Goal: Information Seeking & Learning: Check status

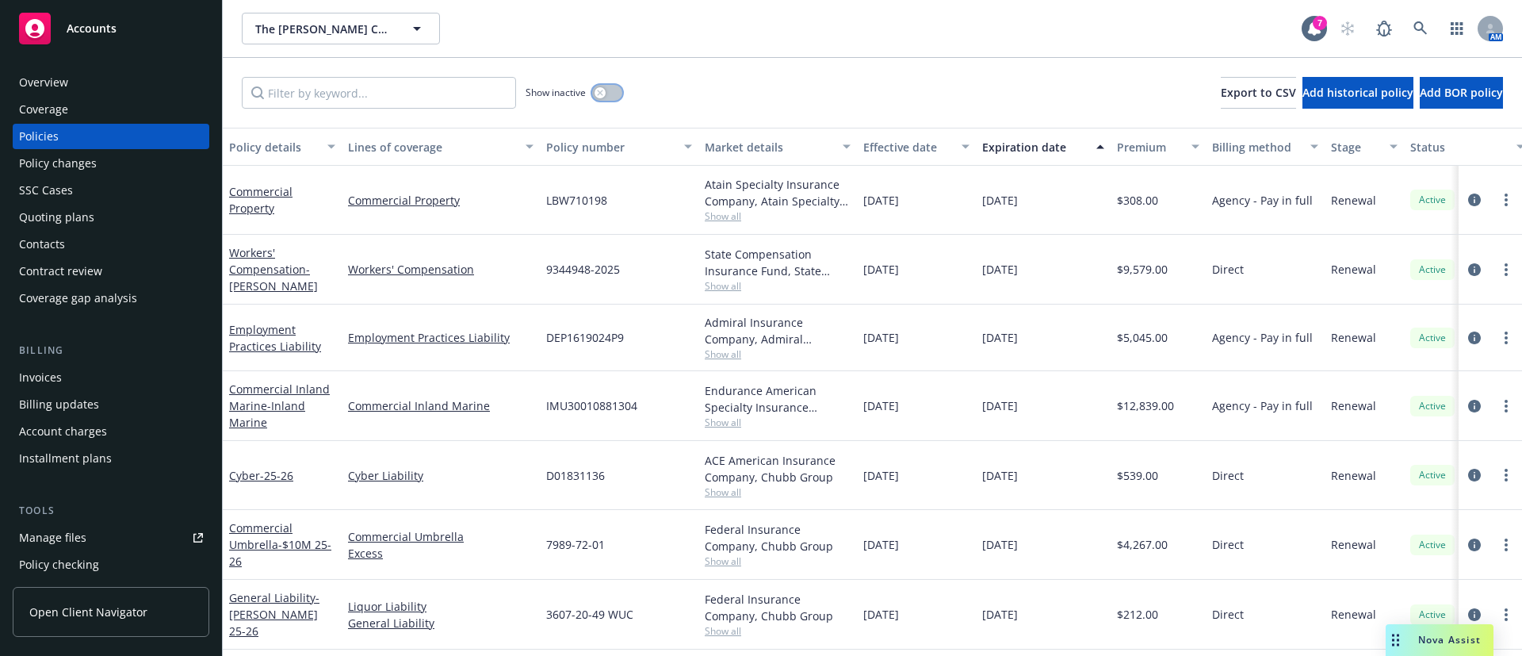
click at [619, 89] on button "button" at bounding box center [607, 93] width 30 height 16
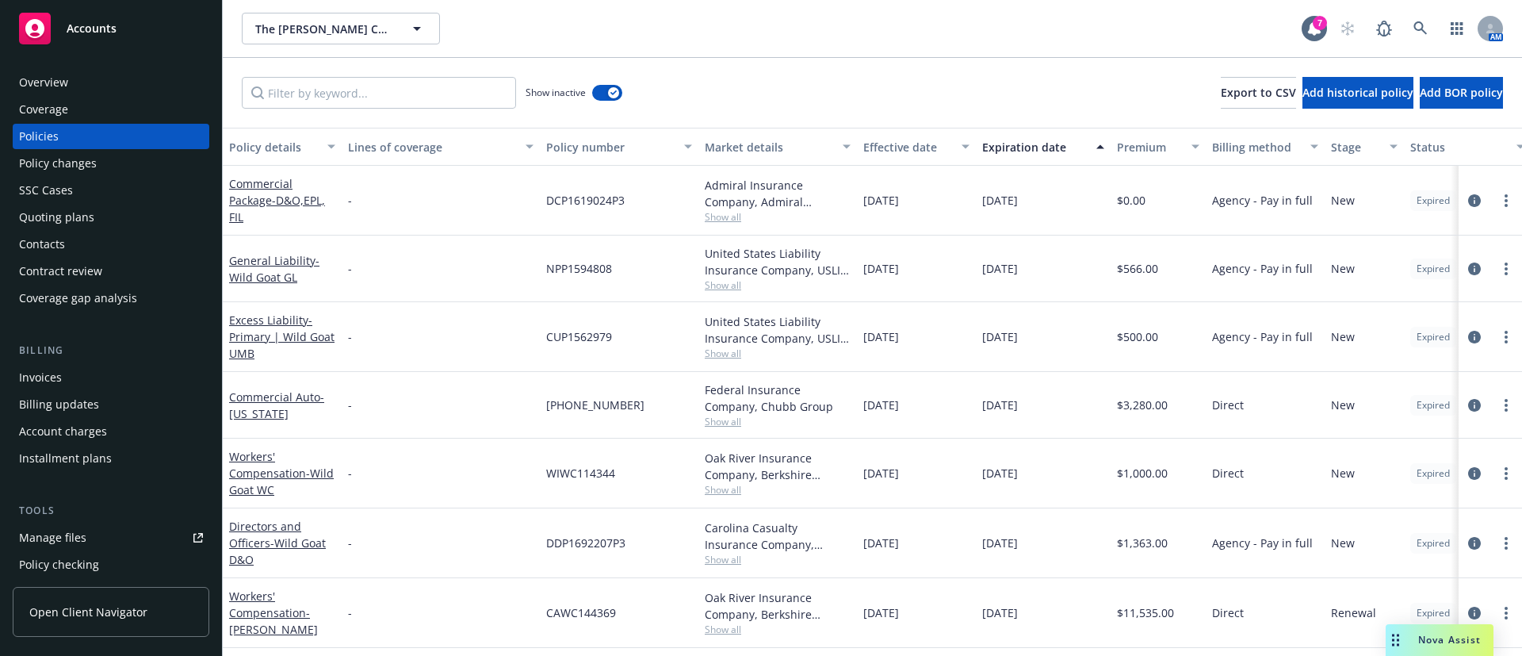
click at [1058, 148] on div "Expiration date" at bounding box center [1034, 147] width 105 height 17
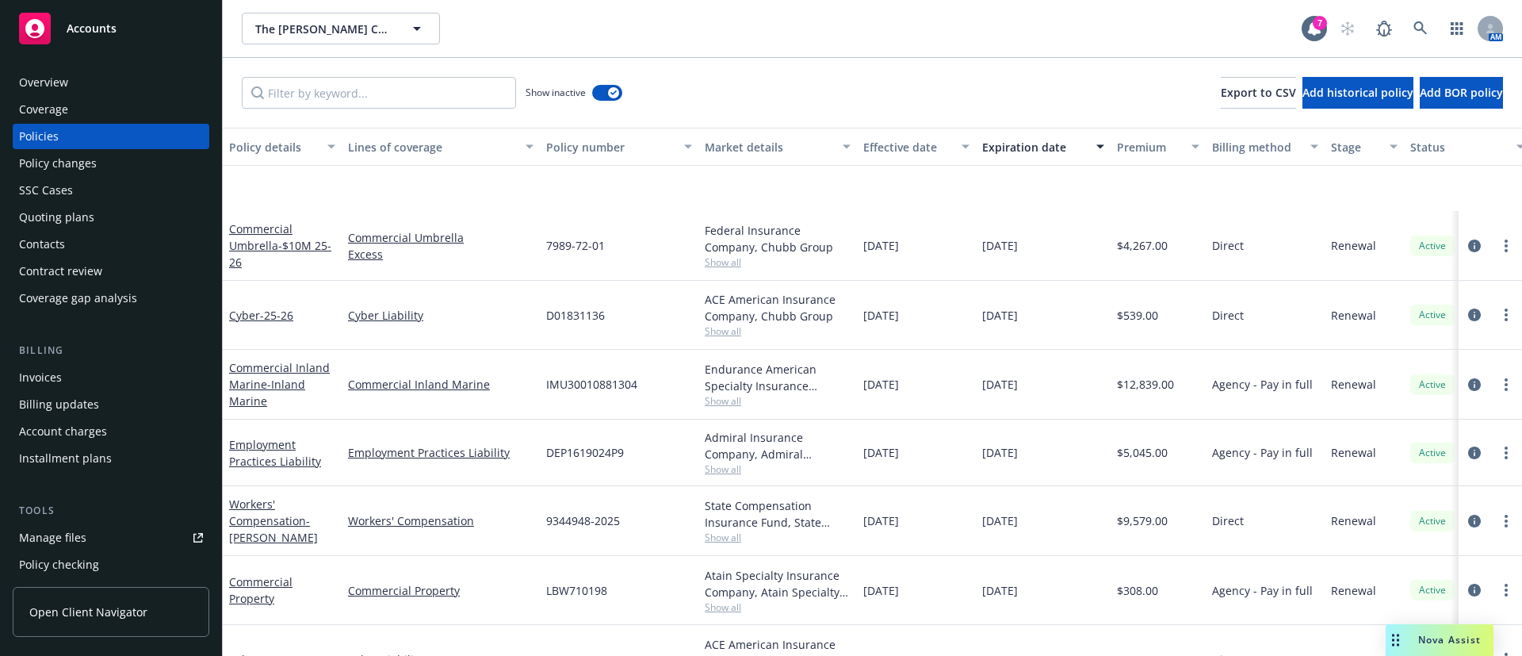
scroll to position [238, 0]
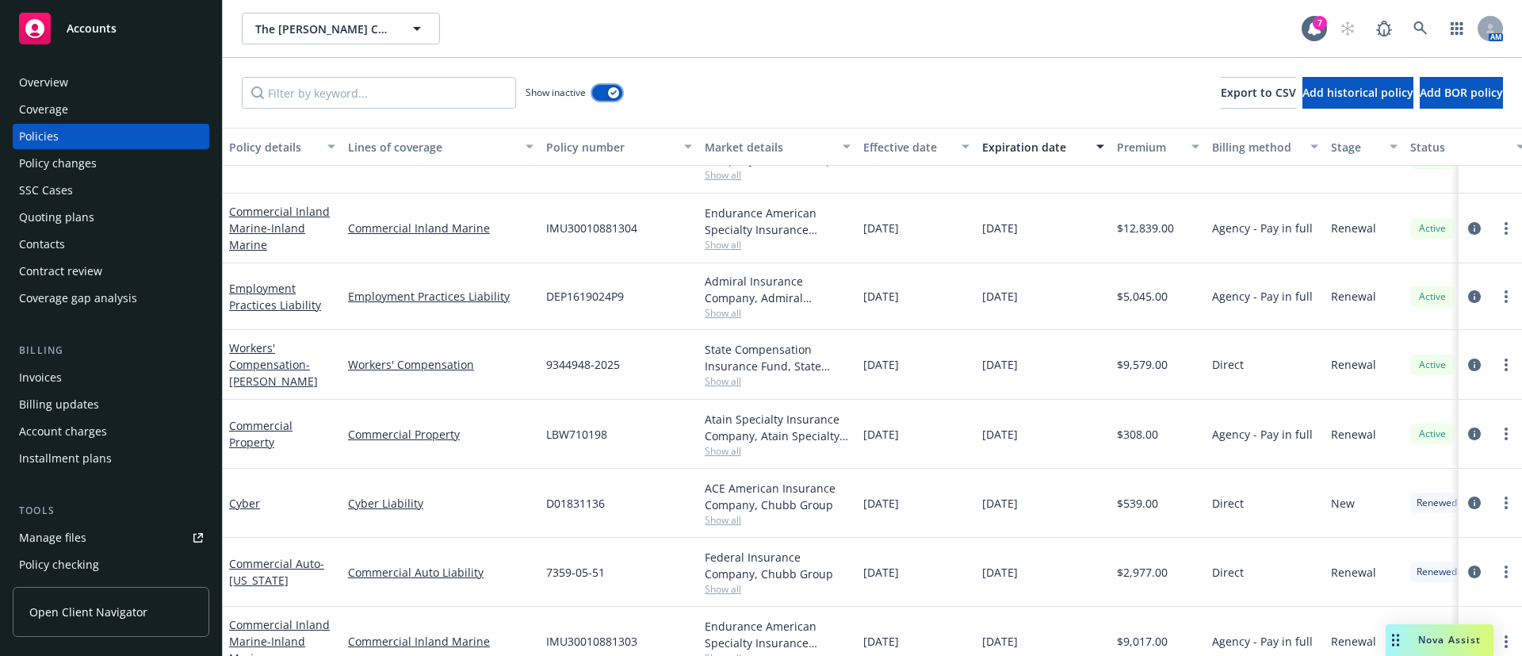
click at [614, 90] on icon "button" at bounding box center [613, 92] width 6 height 5
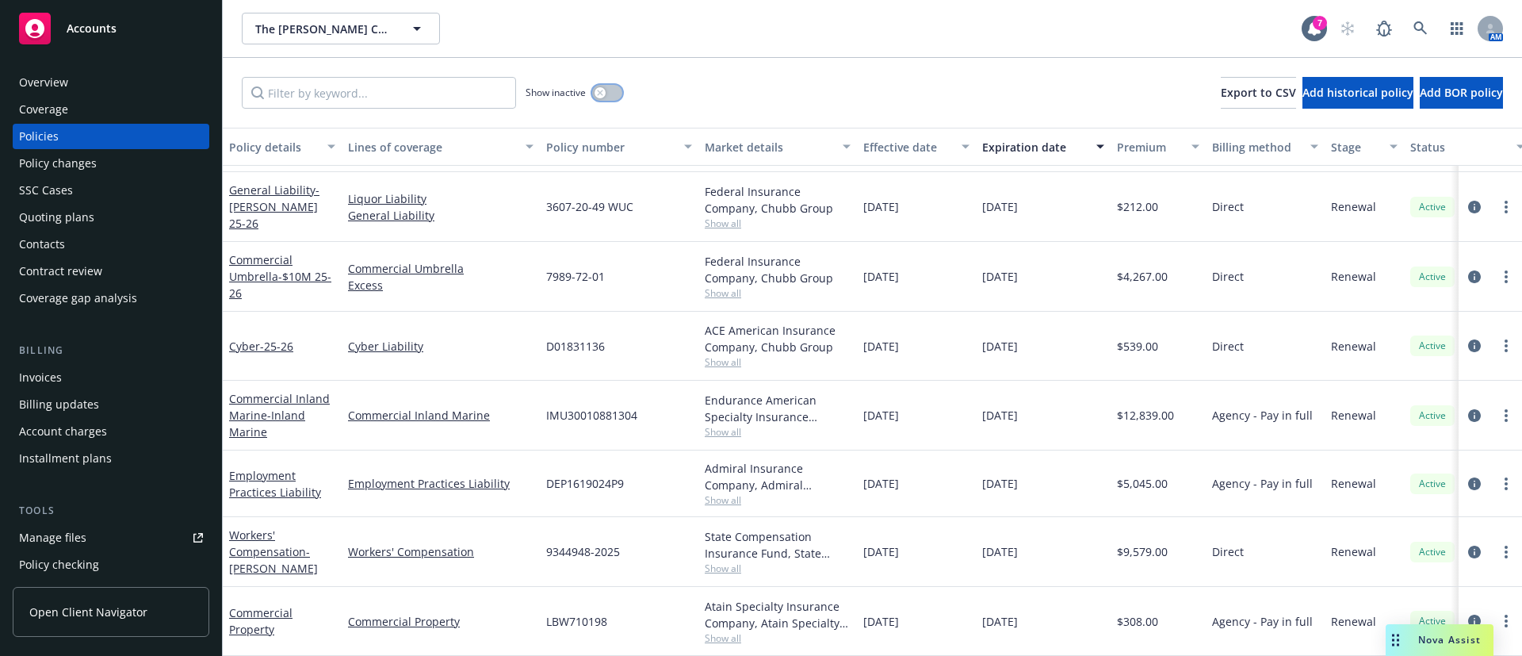
scroll to position [69, 0]
click at [102, 217] on div "Quoting plans" at bounding box center [111, 217] width 184 height 25
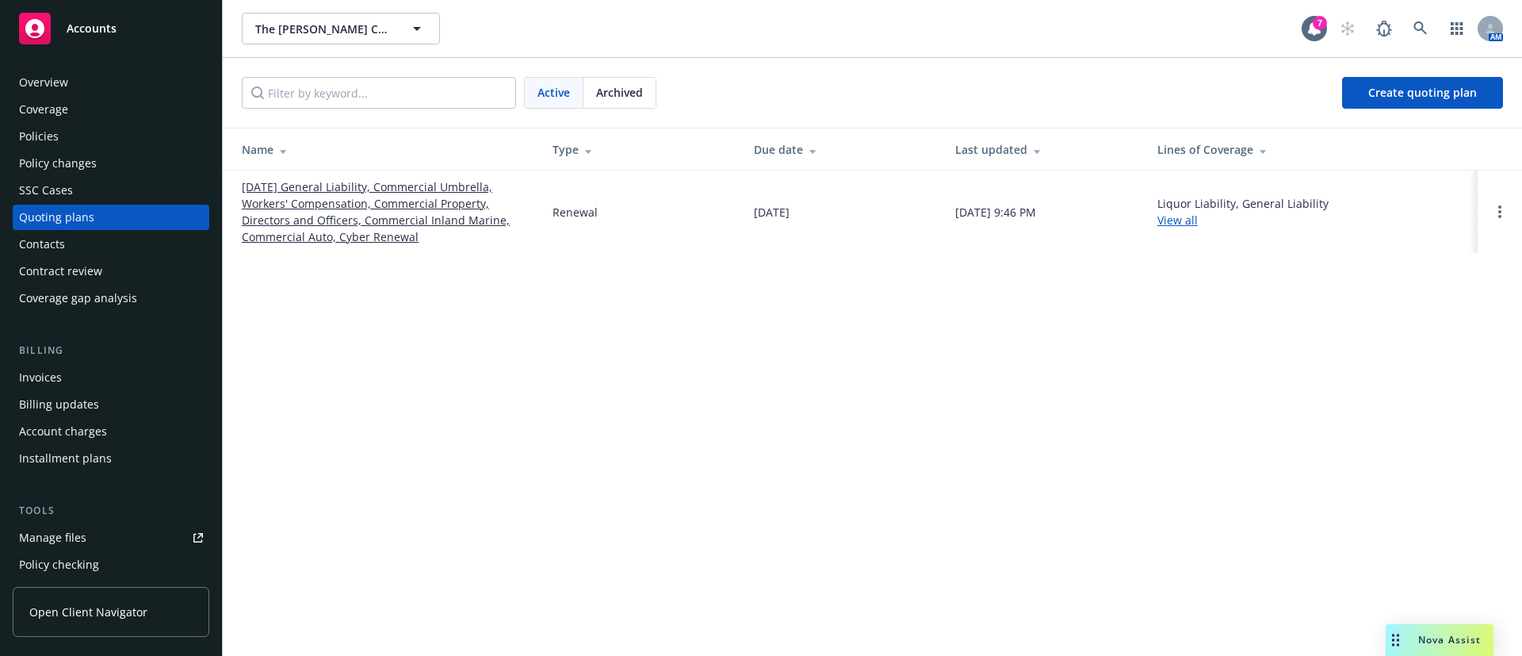
click at [427, 231] on link "[DATE] General Liability, Commercial Umbrella, Workers' Compensation, Commercia…" at bounding box center [384, 211] width 285 height 67
click at [113, 139] on div "Policies" at bounding box center [111, 136] width 184 height 25
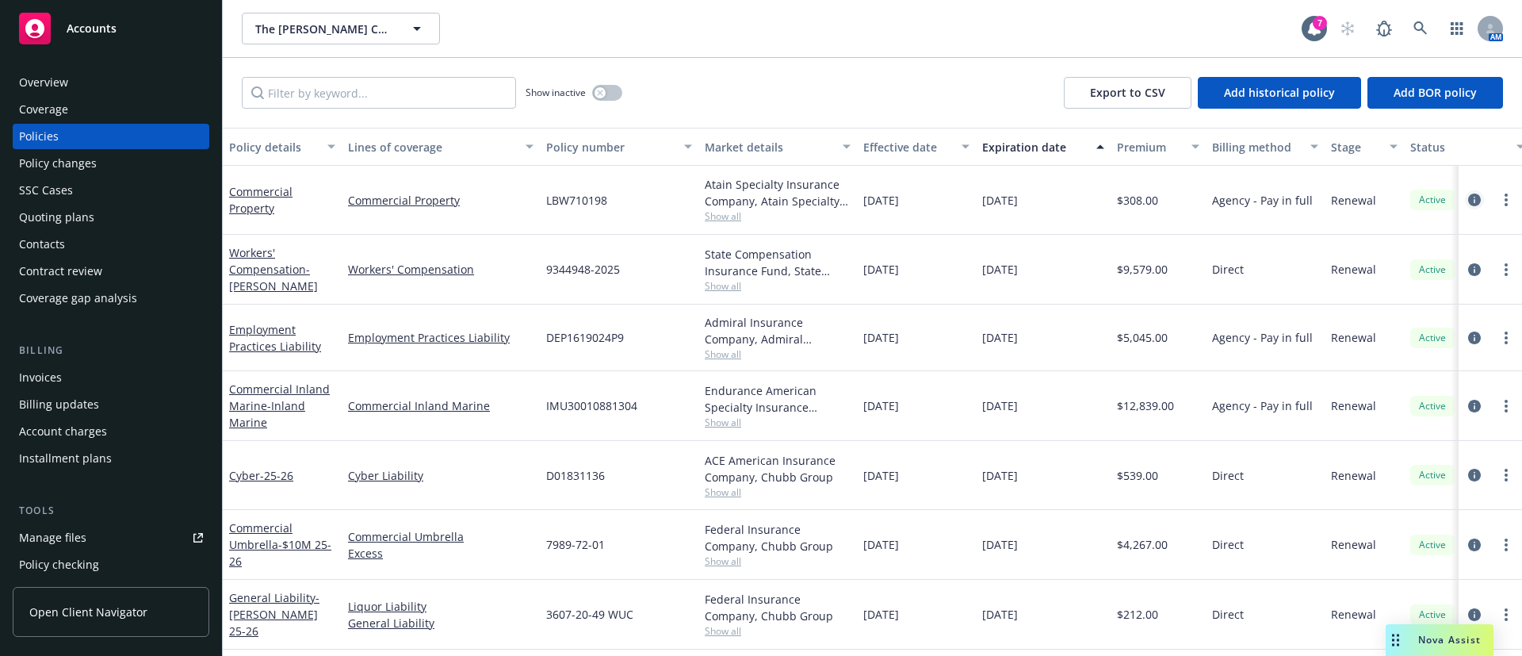
click at [1468, 201] on icon "circleInformation" at bounding box center [1474, 199] width 13 height 13
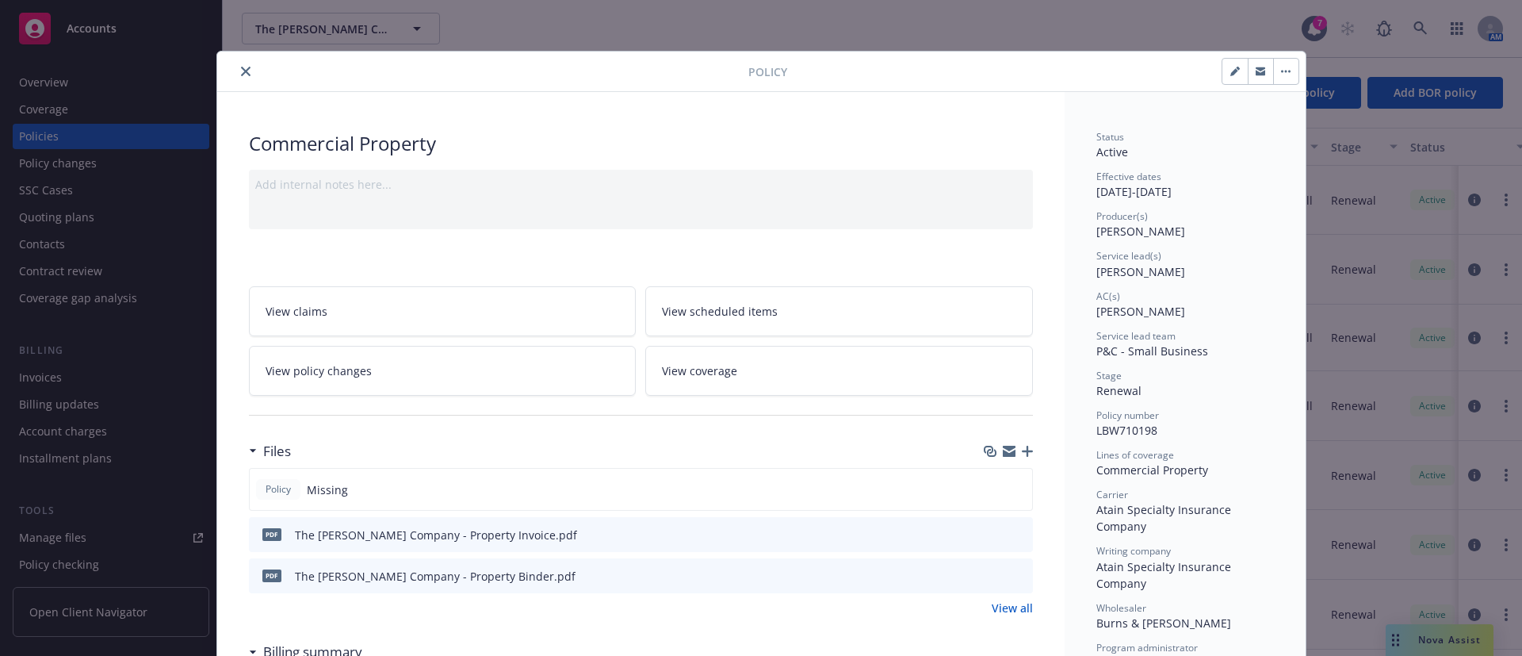
click at [236, 68] on button "close" at bounding box center [245, 71] width 19 height 19
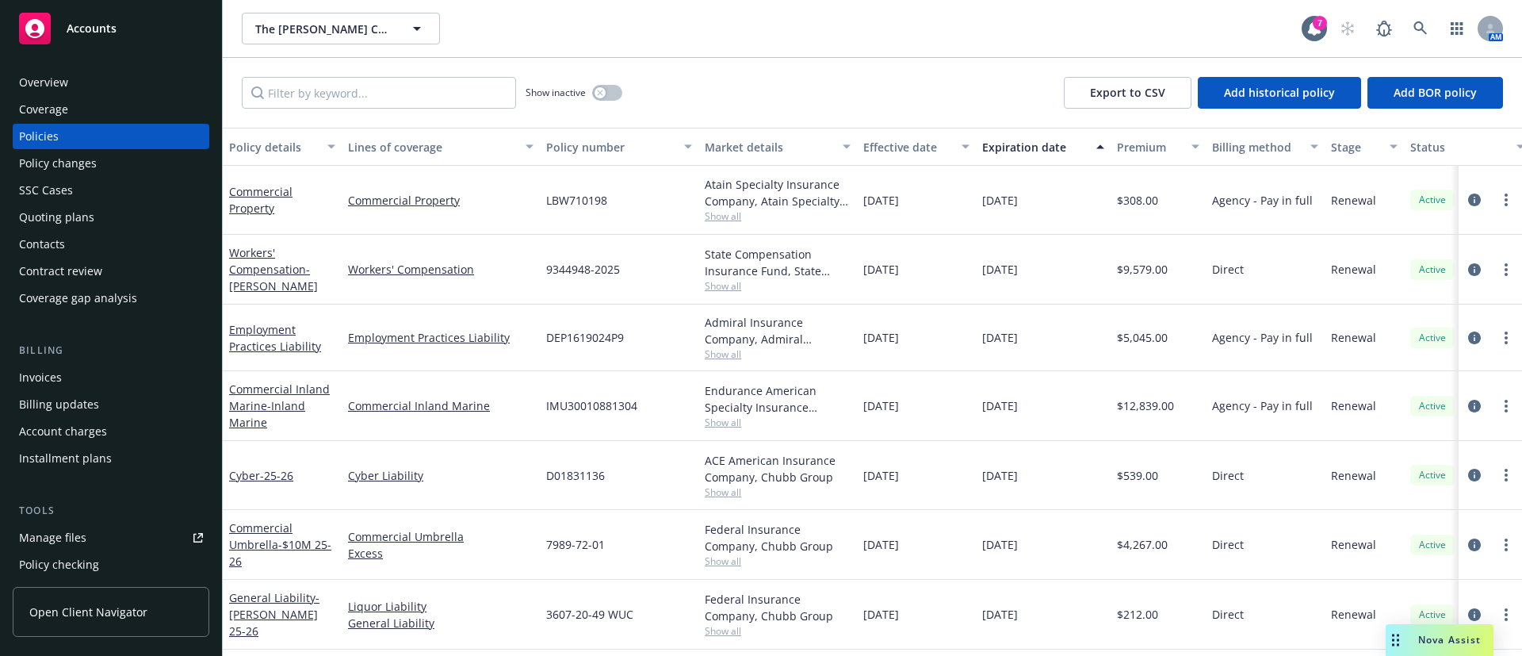
click at [729, 221] on span "Show all" at bounding box center [778, 215] width 146 height 13
click at [1422, 36] on link at bounding box center [1421, 29] width 32 height 32
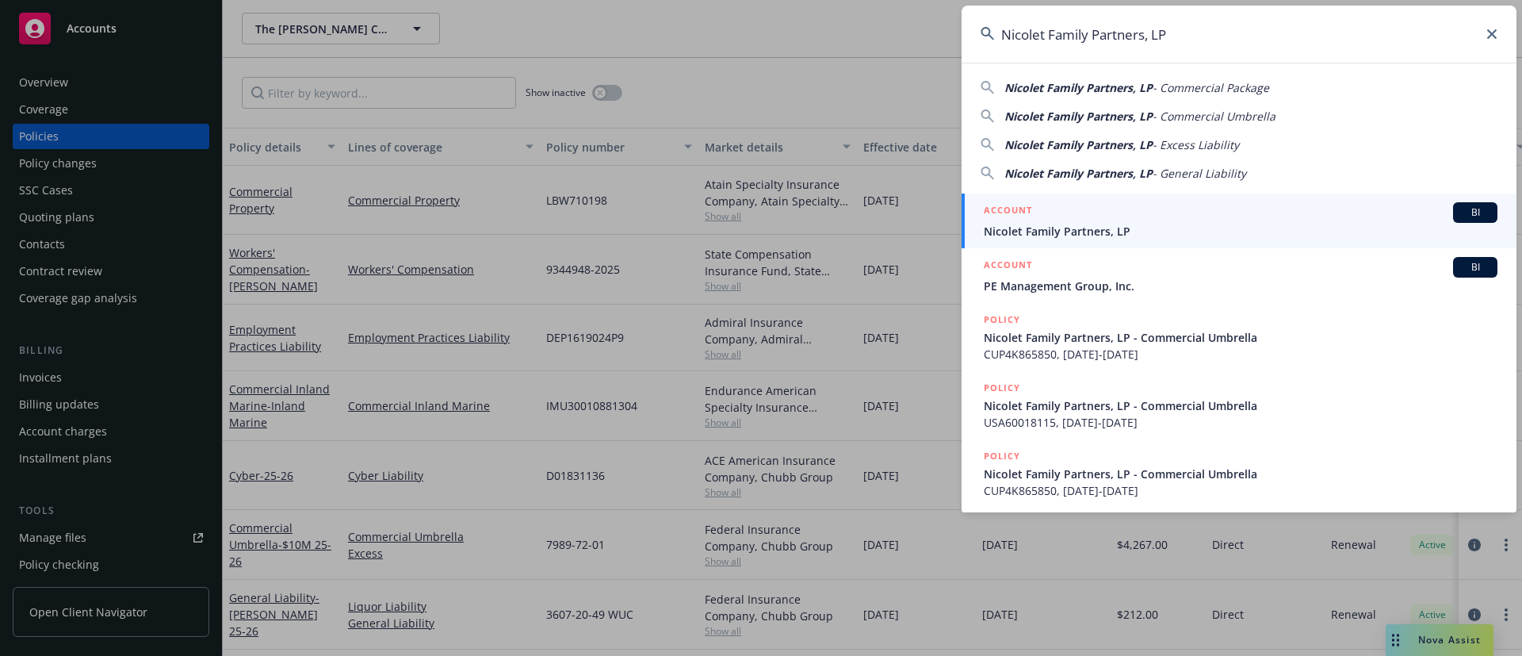
type input "Nicolet Family Partners, LP"
click at [1191, 228] on span "Nicolet Family Partners, LP" at bounding box center [1241, 231] width 514 height 17
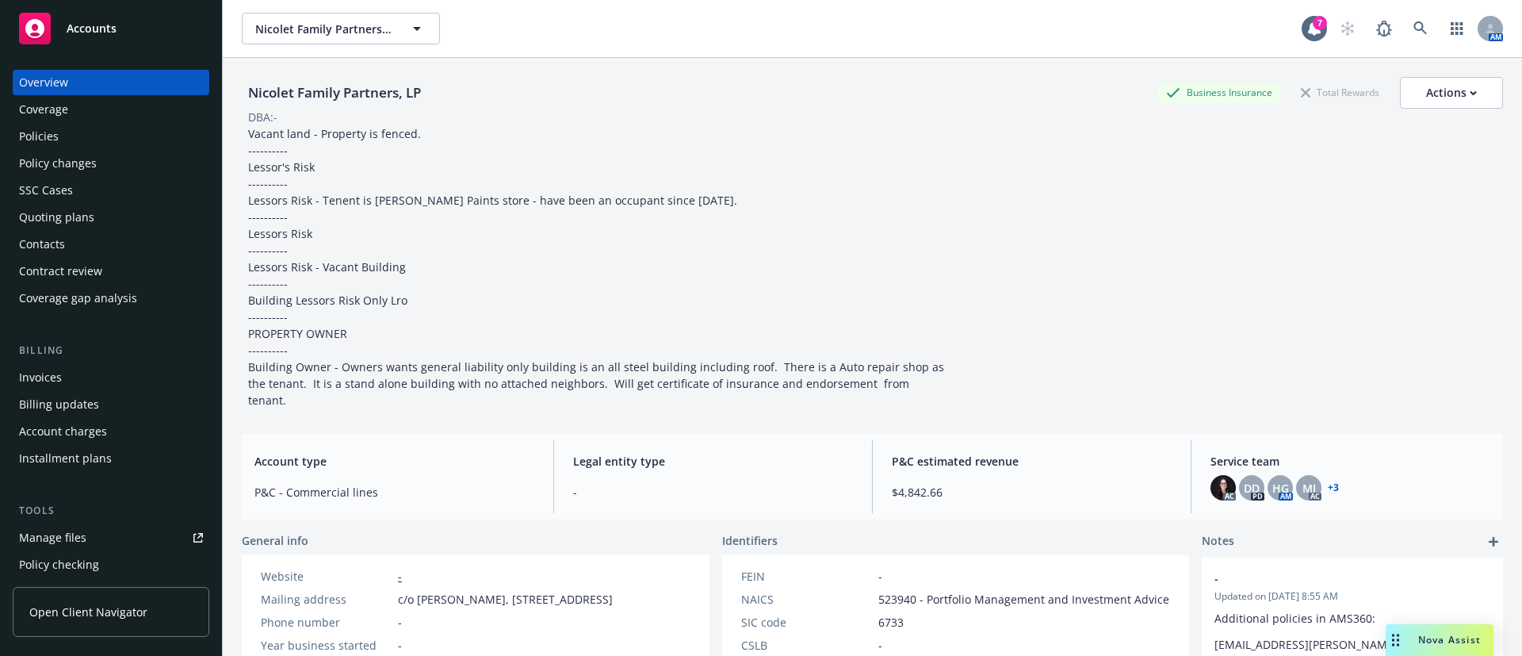
click at [105, 119] on div "Coverage" at bounding box center [111, 109] width 184 height 25
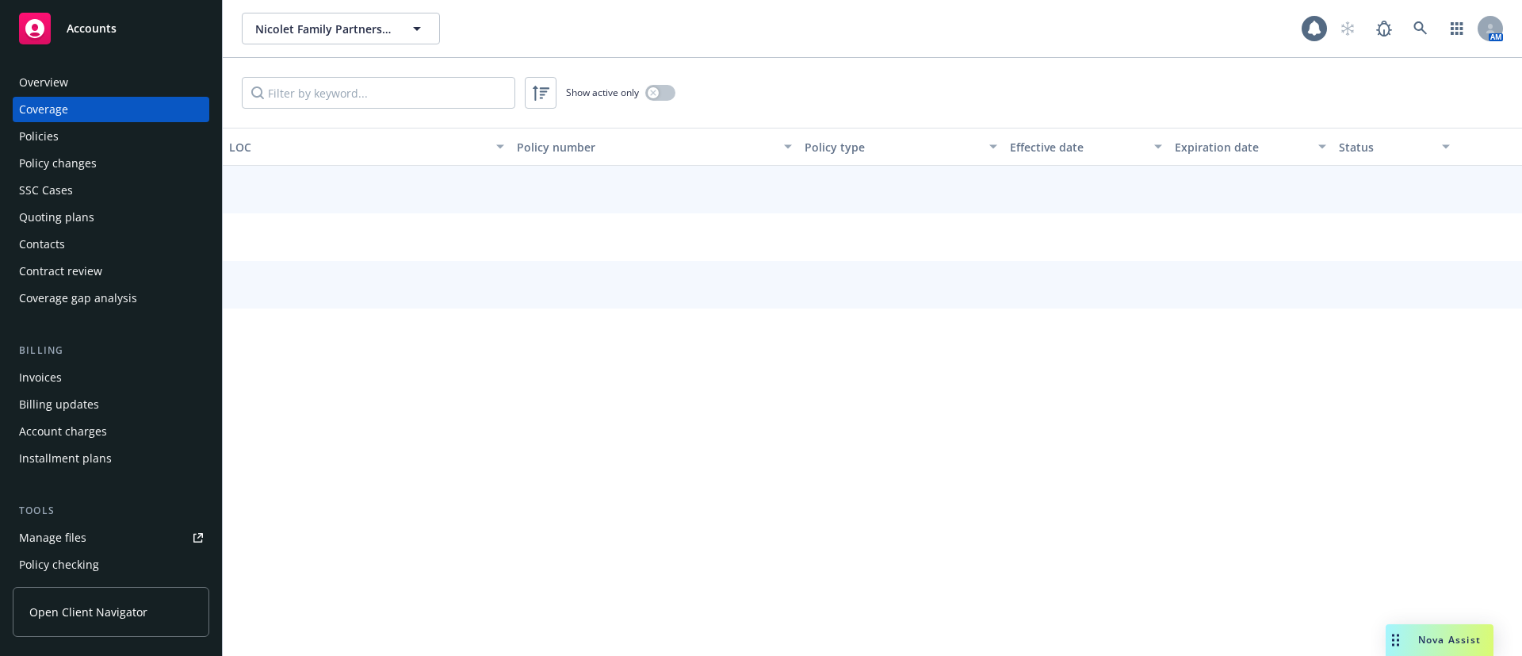
click at [97, 136] on div "Policies" at bounding box center [111, 136] width 184 height 25
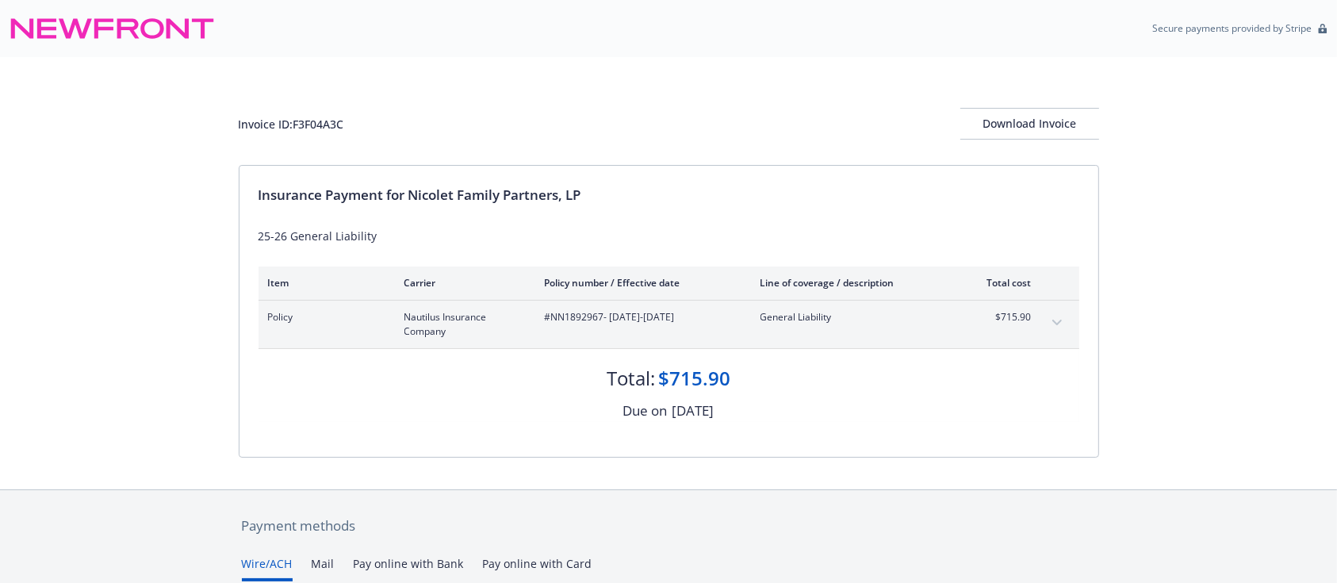
click at [1050, 316] on button "expand content" at bounding box center [1056, 322] width 25 height 25
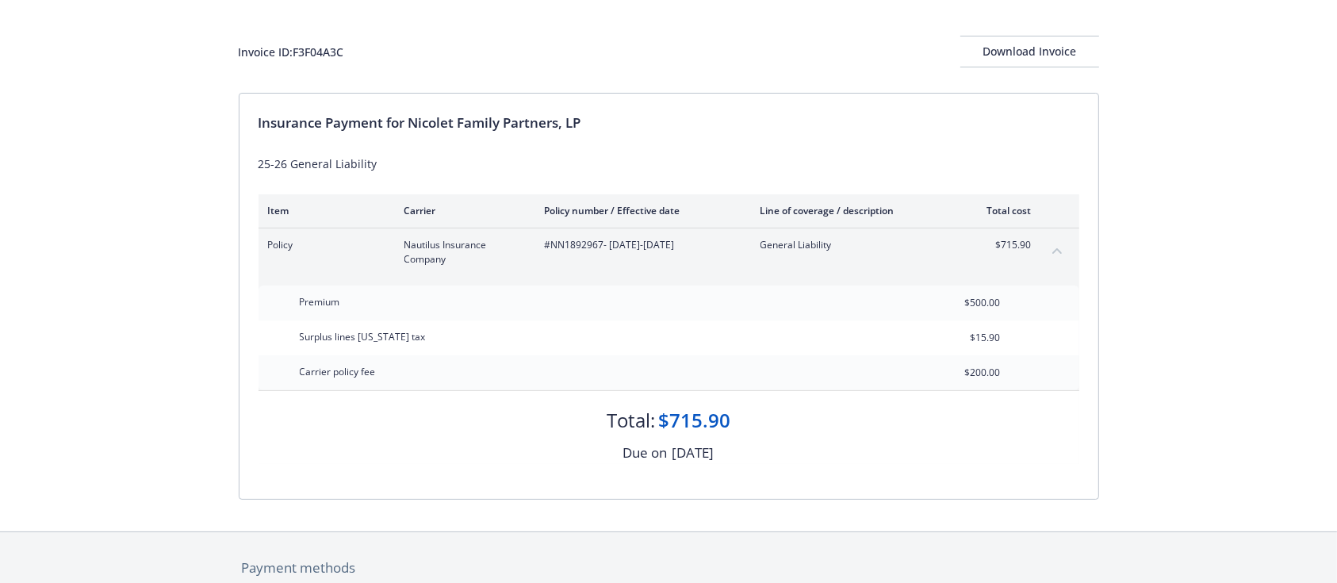
scroll to position [105, 0]
